Goal: Navigation & Orientation: Find specific page/section

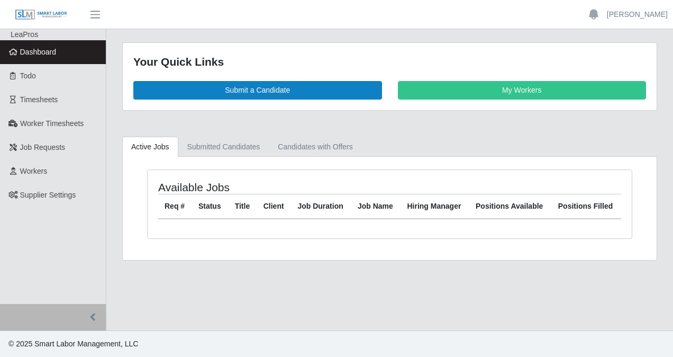
click at [54, 56] on span "Dashboard" at bounding box center [38, 52] width 37 height 8
click at [47, 55] on span "Dashboard" at bounding box center [38, 52] width 37 height 8
click at [40, 51] on span "Dashboard" at bounding box center [38, 52] width 37 height 8
